Goal: Information Seeking & Learning: Learn about a topic

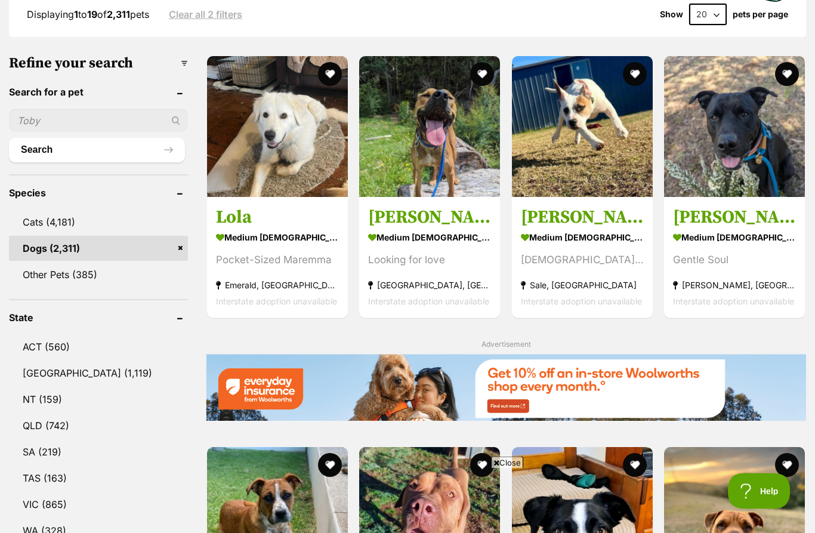
scroll to position [333, 0]
click at [34, 428] on link "QLD (742)" at bounding box center [98, 425] width 179 height 25
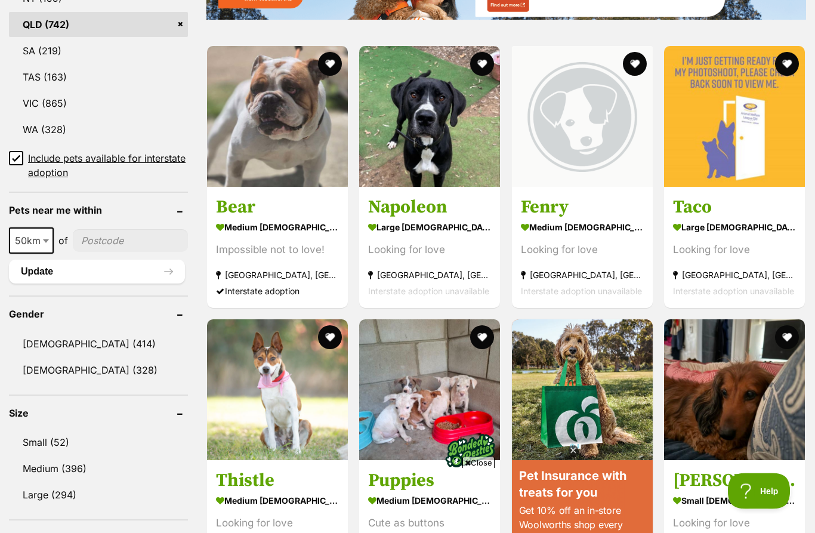
scroll to position [742, 0]
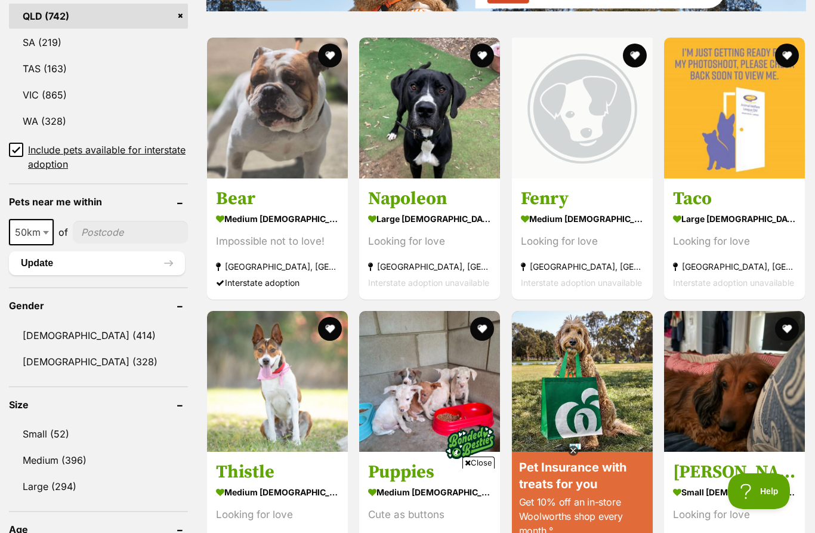
click at [30, 430] on link "Small (52)" at bounding box center [98, 433] width 179 height 25
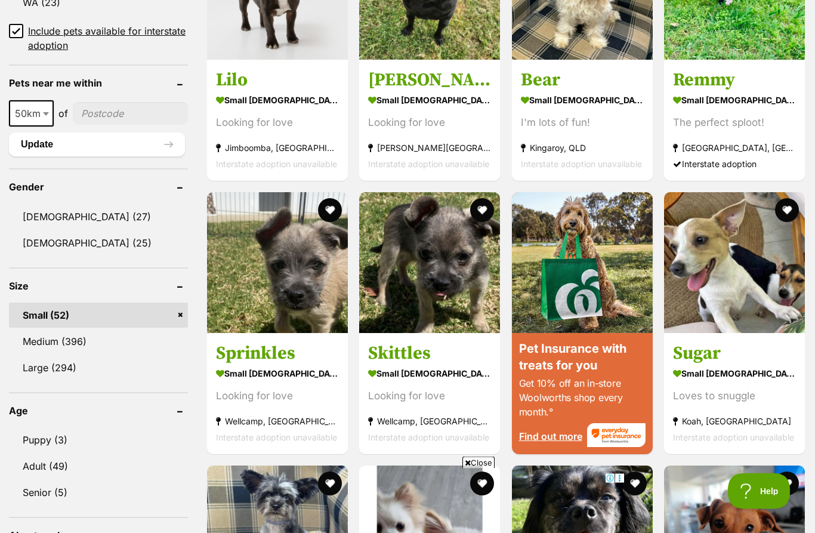
scroll to position [861, 0]
click at [40, 436] on link "Puppy (3)" at bounding box center [98, 439] width 179 height 25
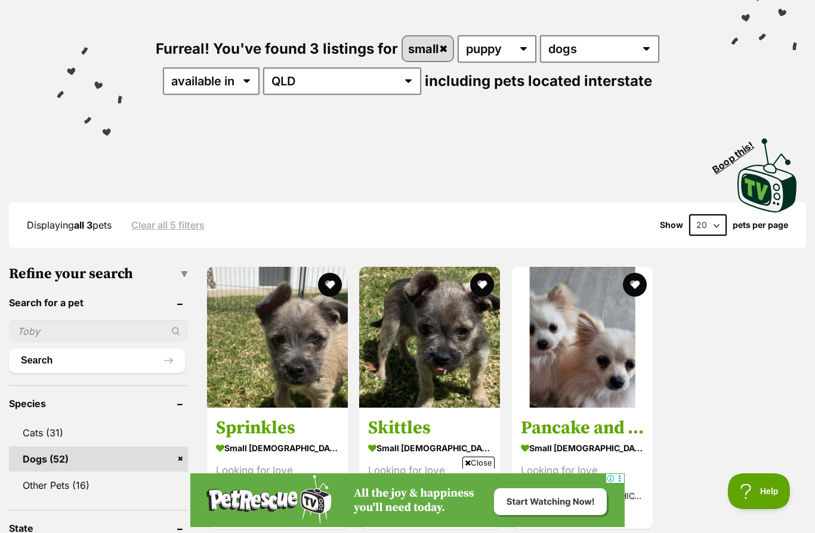
click at [617, 389] on img at bounding box center [582, 337] width 141 height 141
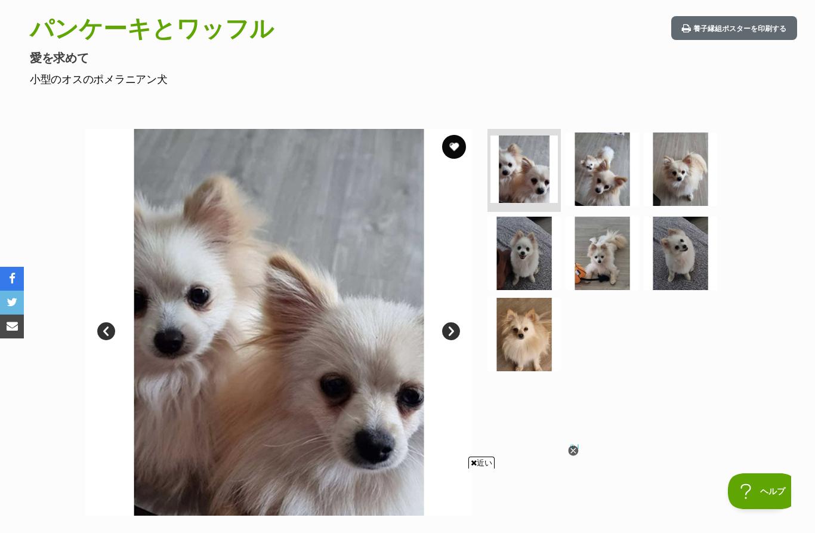
scroll to position [90, 0]
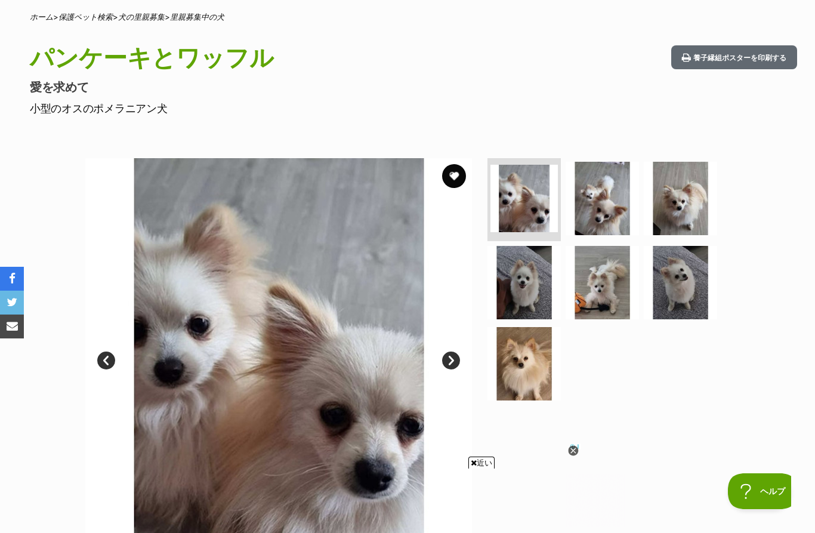
click at [597, 188] on img at bounding box center [601, 198] width 73 height 73
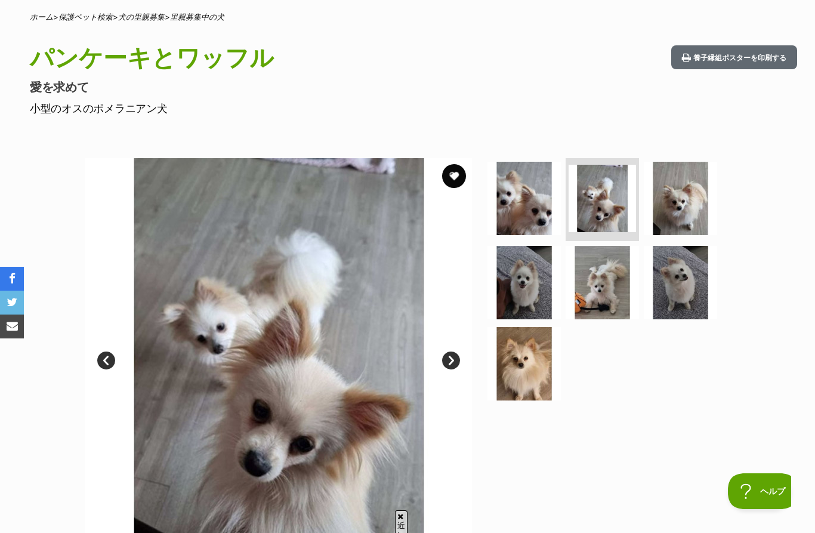
scroll to position [70, 0]
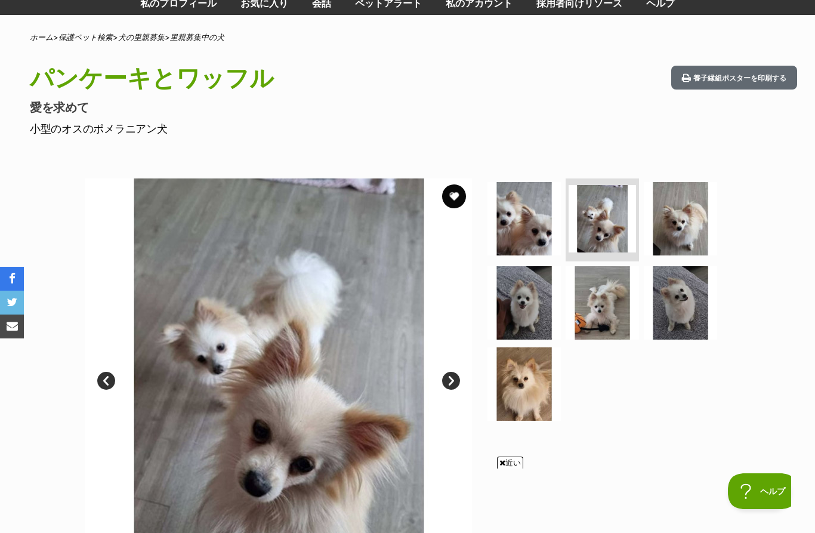
click at [691, 215] on img at bounding box center [679, 218] width 73 height 73
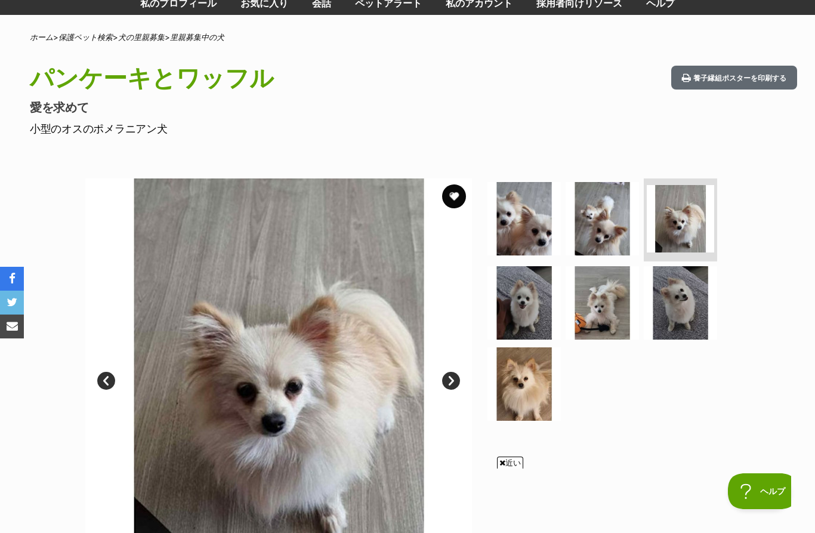
click at [538, 299] on img at bounding box center [523, 302] width 73 height 73
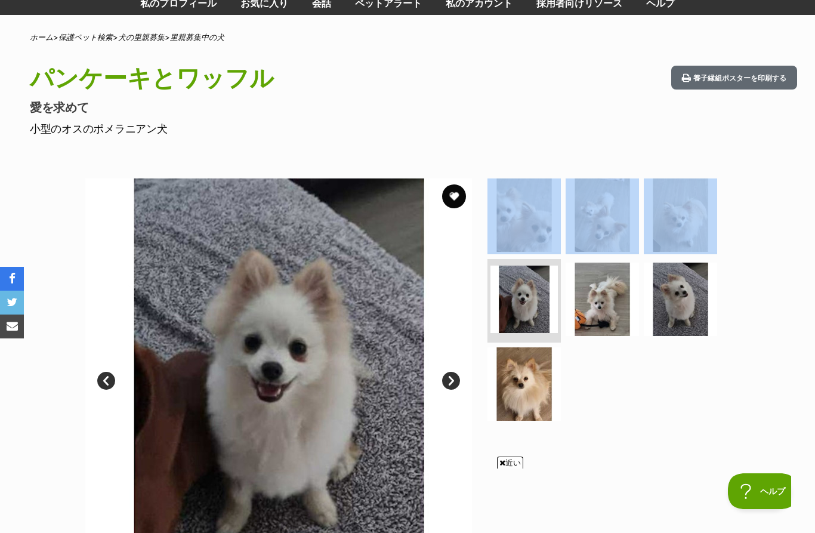
click at [605, 284] on img at bounding box center [601, 298] width 73 height 73
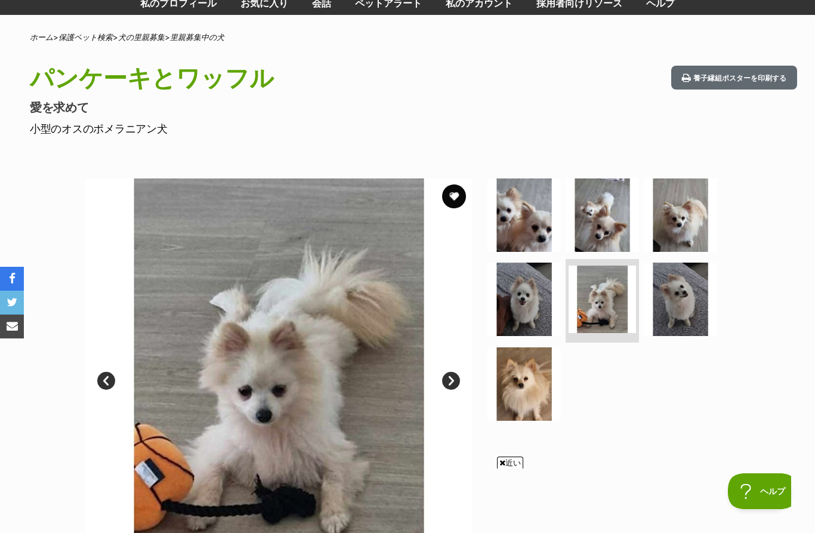
click at [686, 283] on img at bounding box center [679, 298] width 73 height 73
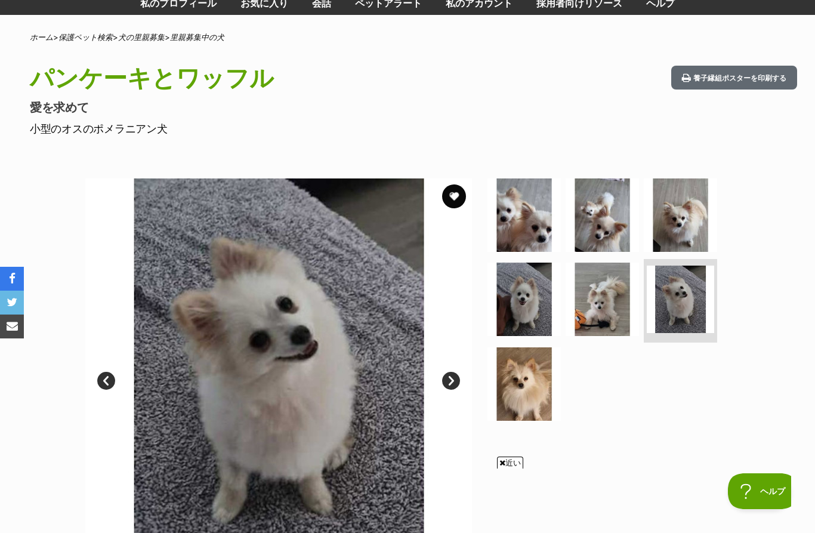
click at [529, 378] on img at bounding box center [523, 383] width 73 height 73
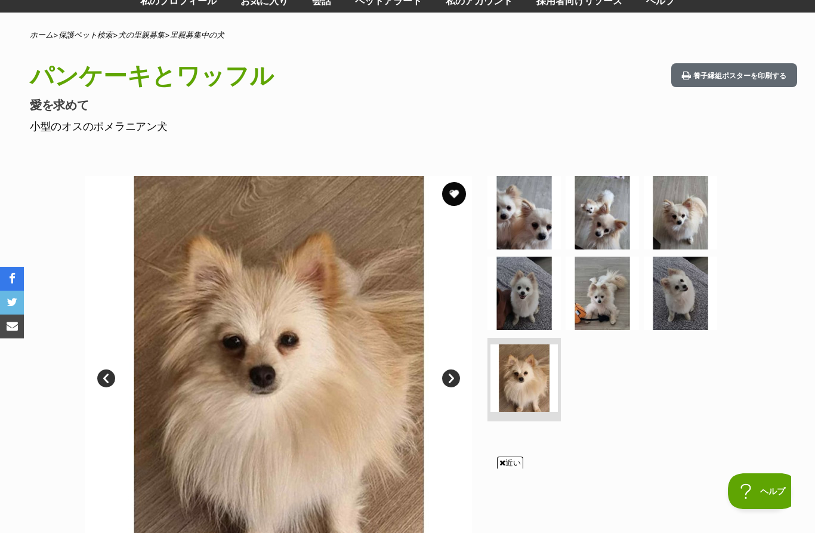
scroll to position [0, 0]
click at [541, 209] on img at bounding box center [523, 212] width 73 height 73
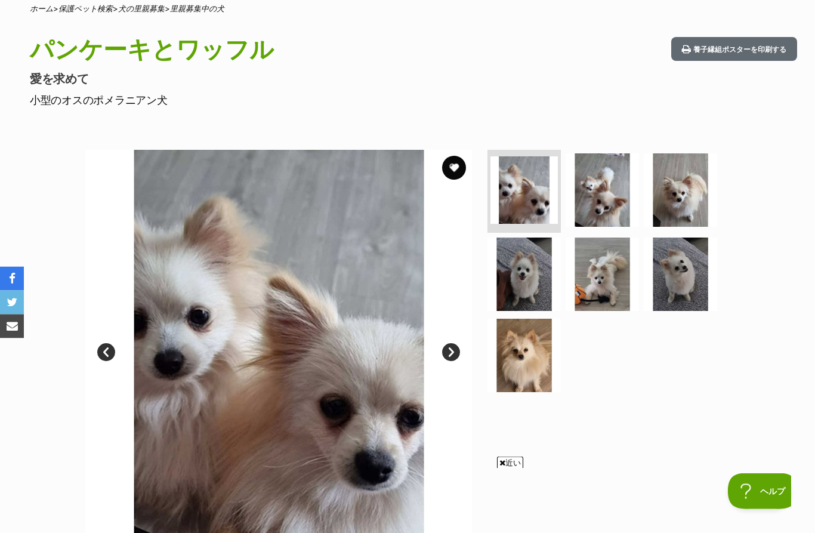
scroll to position [126, 0]
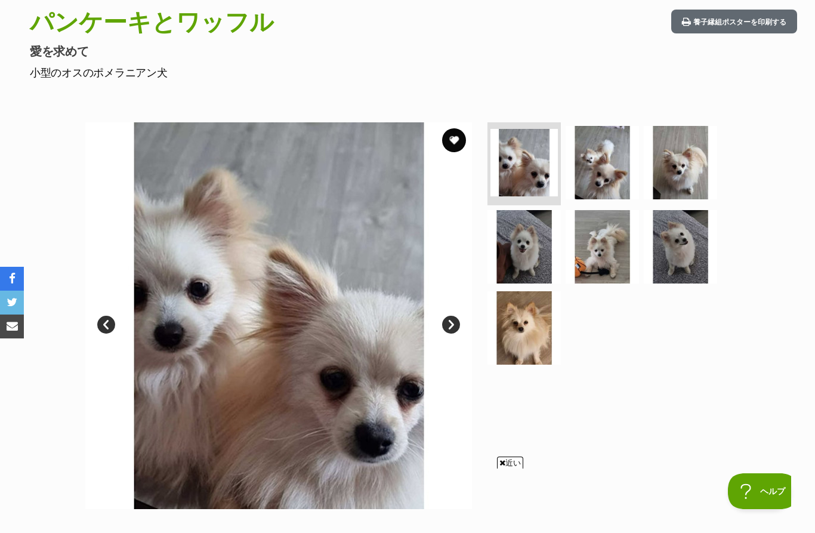
click at [606, 163] on img at bounding box center [601, 162] width 73 height 73
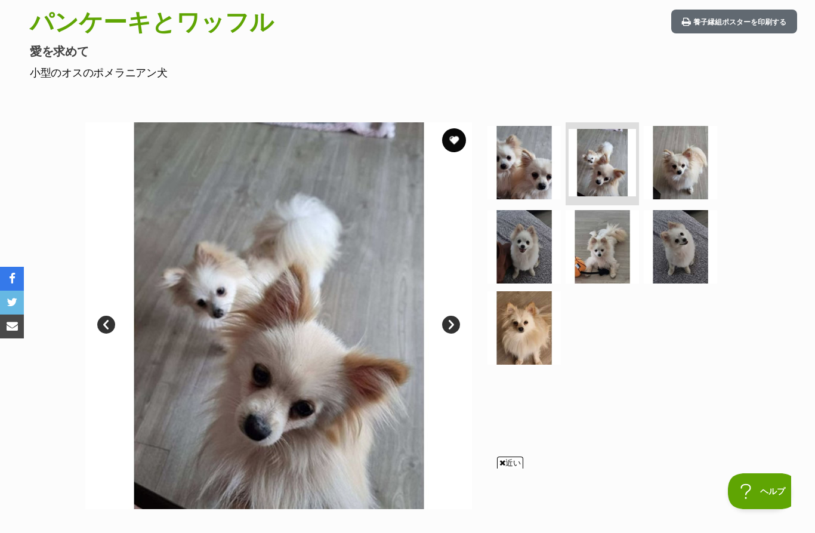
click at [678, 179] on img at bounding box center [679, 162] width 73 height 73
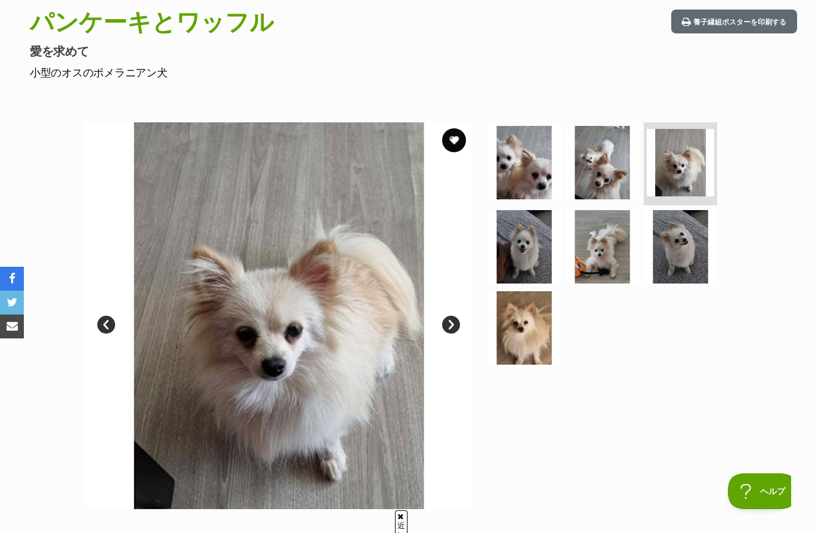
click at [536, 325] on img at bounding box center [523, 327] width 73 height 73
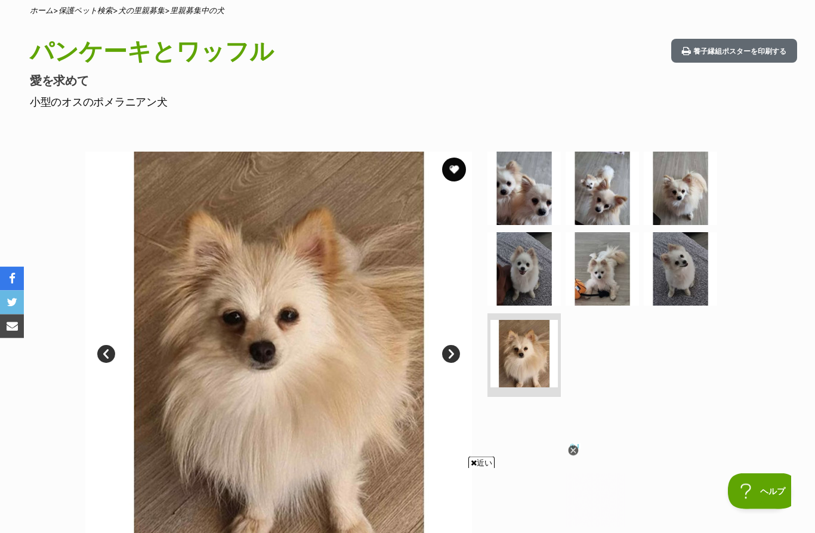
scroll to position [88, 0]
